Goal: Find specific page/section

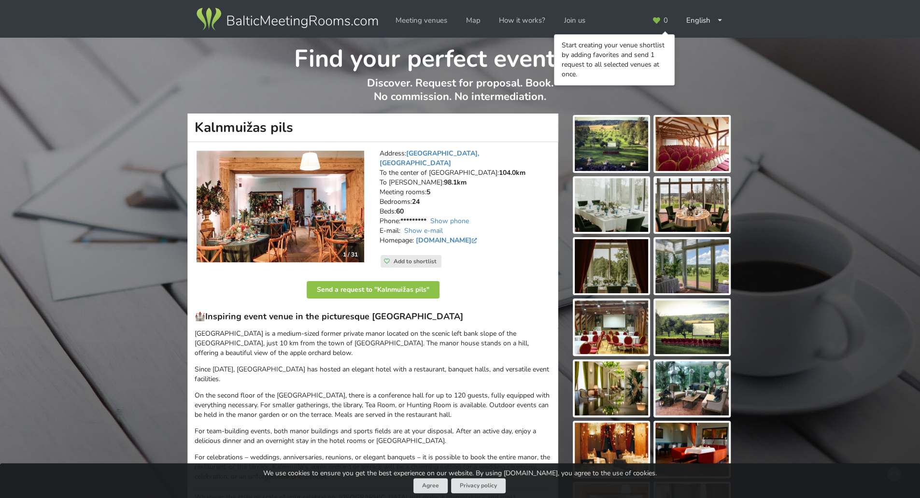
click at [689, 162] on img at bounding box center [691, 144] width 73 height 54
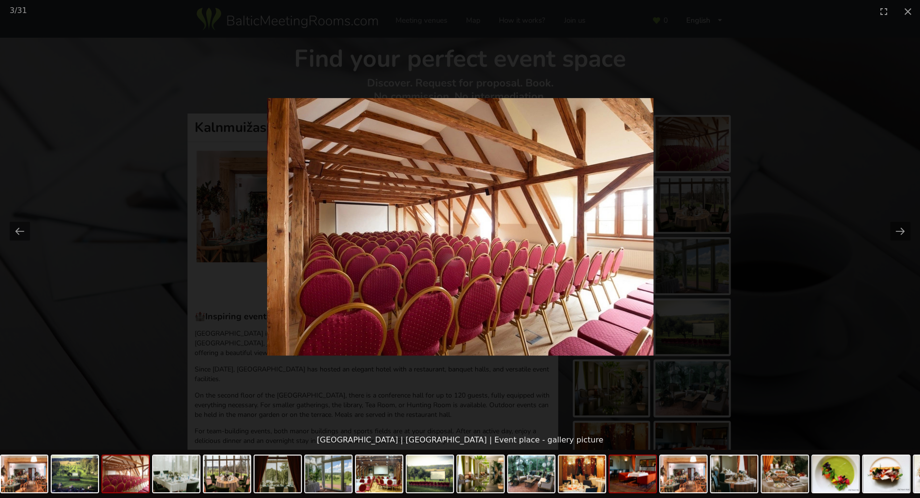
click at [618, 476] on img at bounding box center [632, 473] width 46 height 37
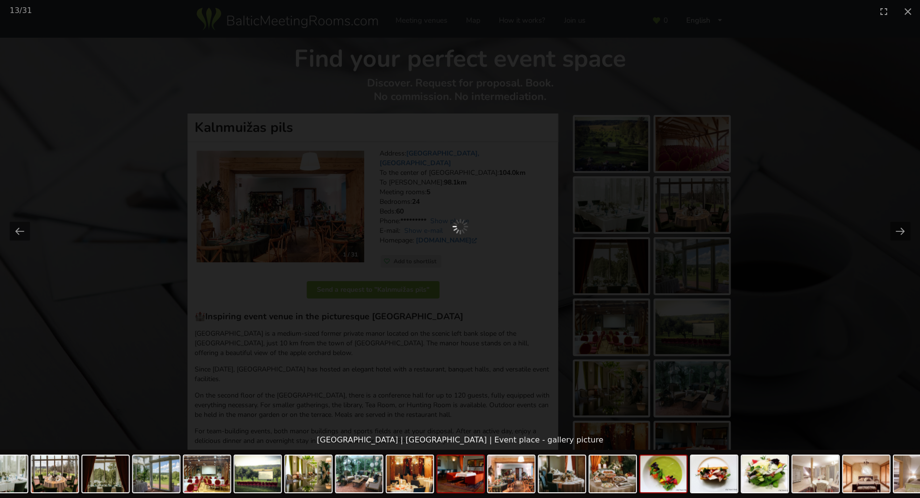
click at [653, 475] on img at bounding box center [663, 473] width 46 height 37
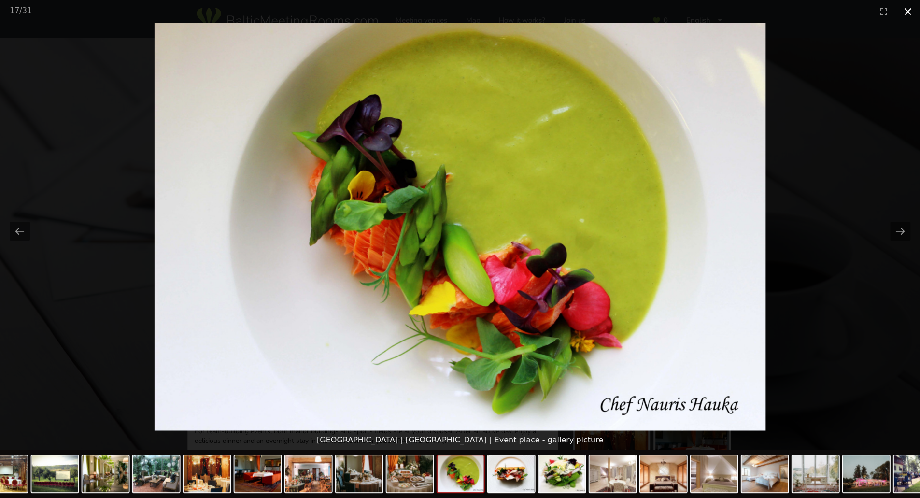
click at [908, 11] on button "Close gallery" at bounding box center [908, 11] width 24 height 23
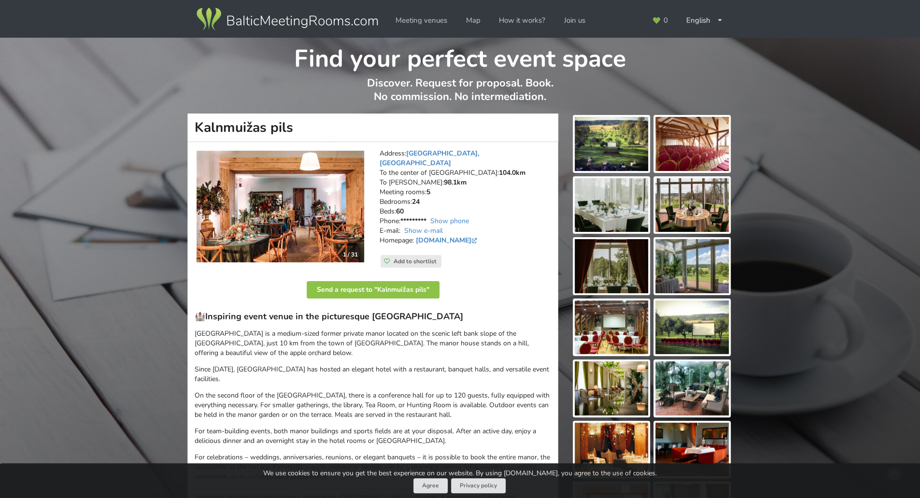
drag, startPoint x: 292, startPoint y: 126, endPoint x: 182, endPoint y: 128, distance: 109.6
copy h1 "Kalnmuižas pils"
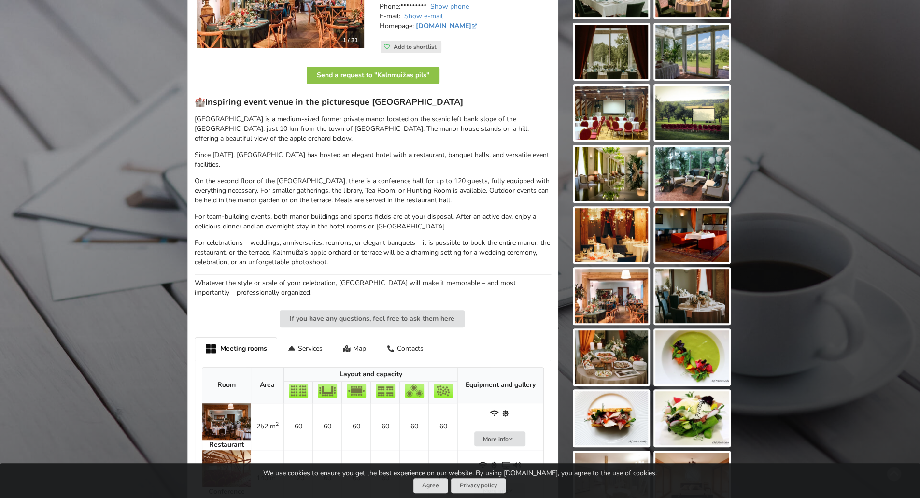
scroll to position [241, 0]
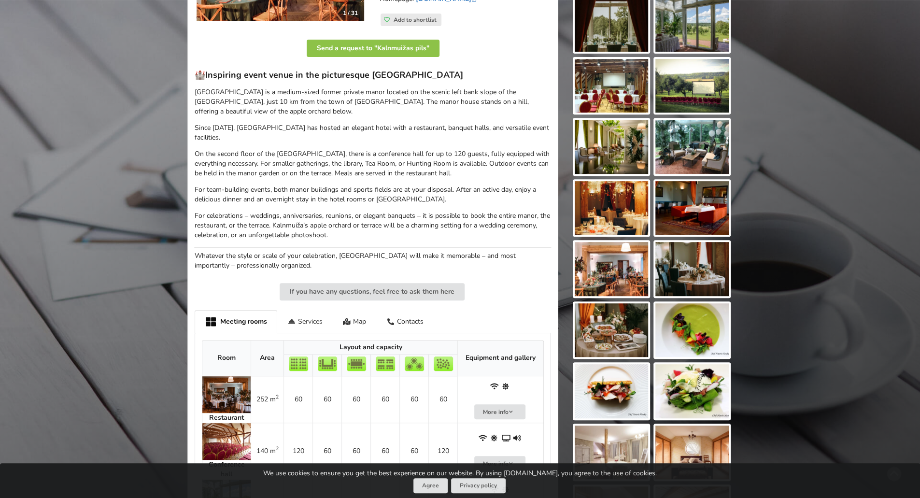
click at [297, 310] on div "Services" at bounding box center [305, 321] width 56 height 23
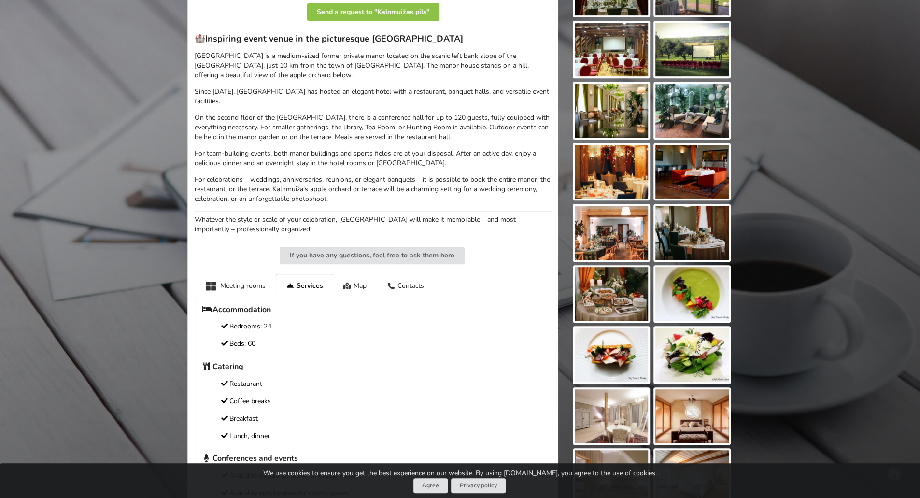
scroll to position [0, 0]
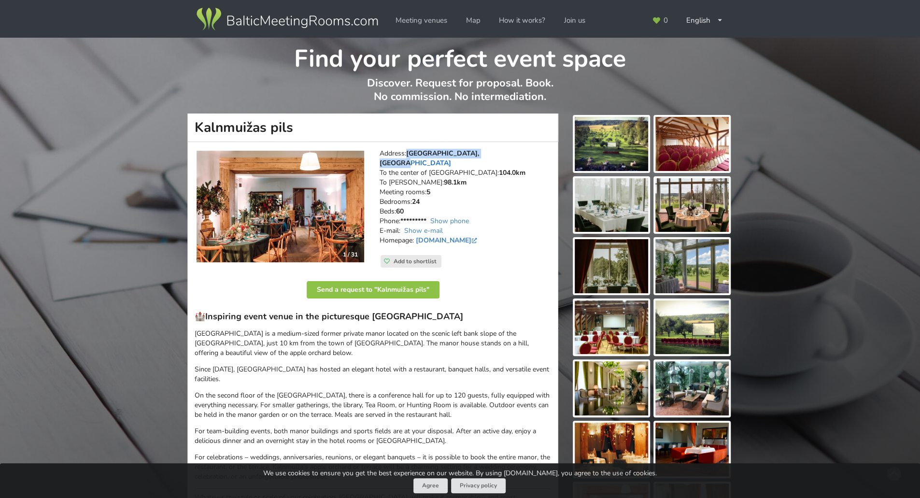
drag, startPoint x: 501, startPoint y: 155, endPoint x: 409, endPoint y: 153, distance: 91.8
click at [409, 153] on address "Address: [GEOGRAPHIC_DATA], [GEOGRAPHIC_DATA] To the center of [GEOGRAPHIC_DATA…" at bounding box center [464, 202] width 171 height 106
copy link "[GEOGRAPHIC_DATA], [GEOGRAPHIC_DATA]"
